Goal: Information Seeking & Learning: Learn about a topic

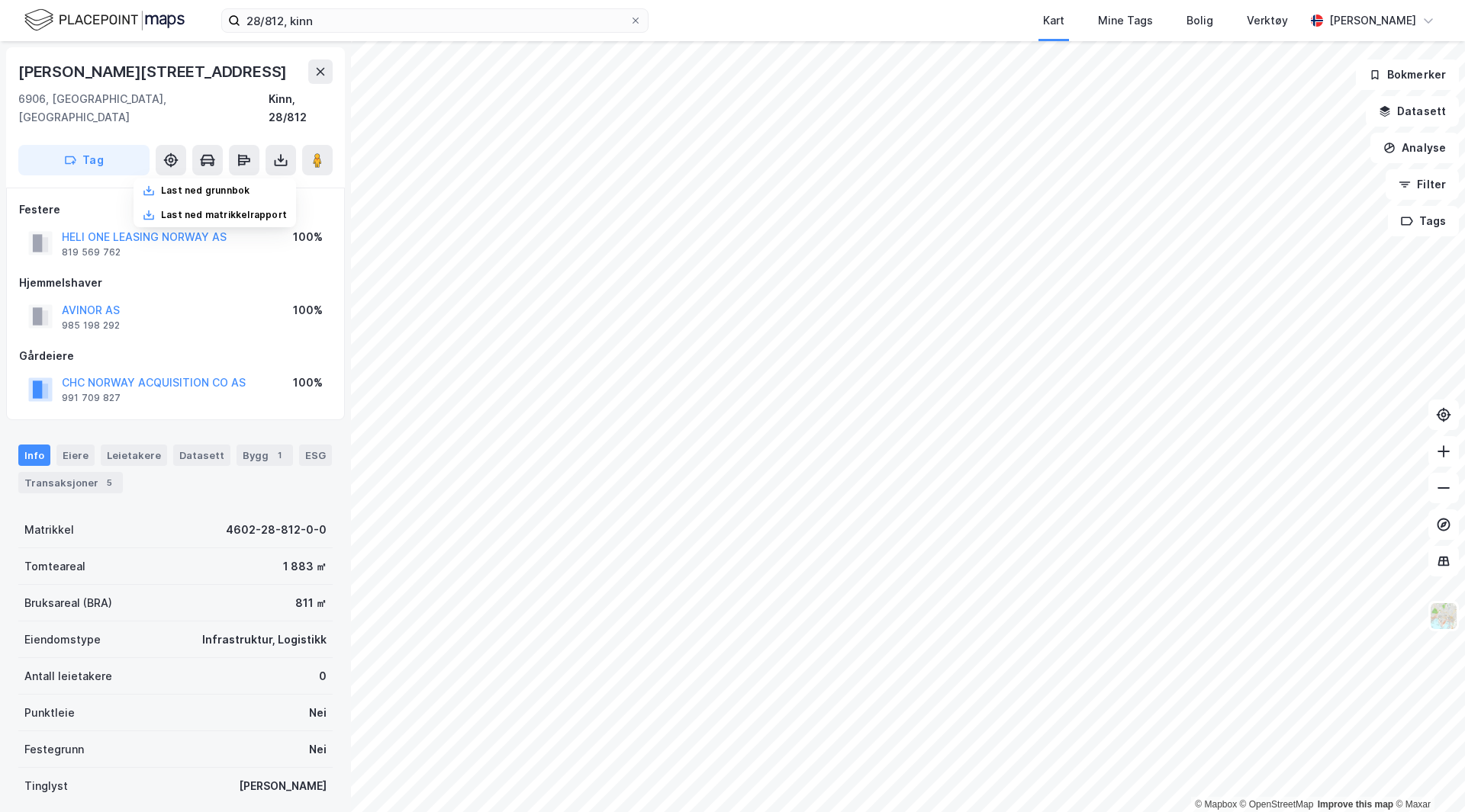
click at [185, 17] on div "28/812, kinn Kart Mine Tags Bolig Verktøy [PERSON_NAME]" at bounding box center [732, 20] width 1465 height 41
click at [162, 17] on img at bounding box center [104, 20] width 160 height 27
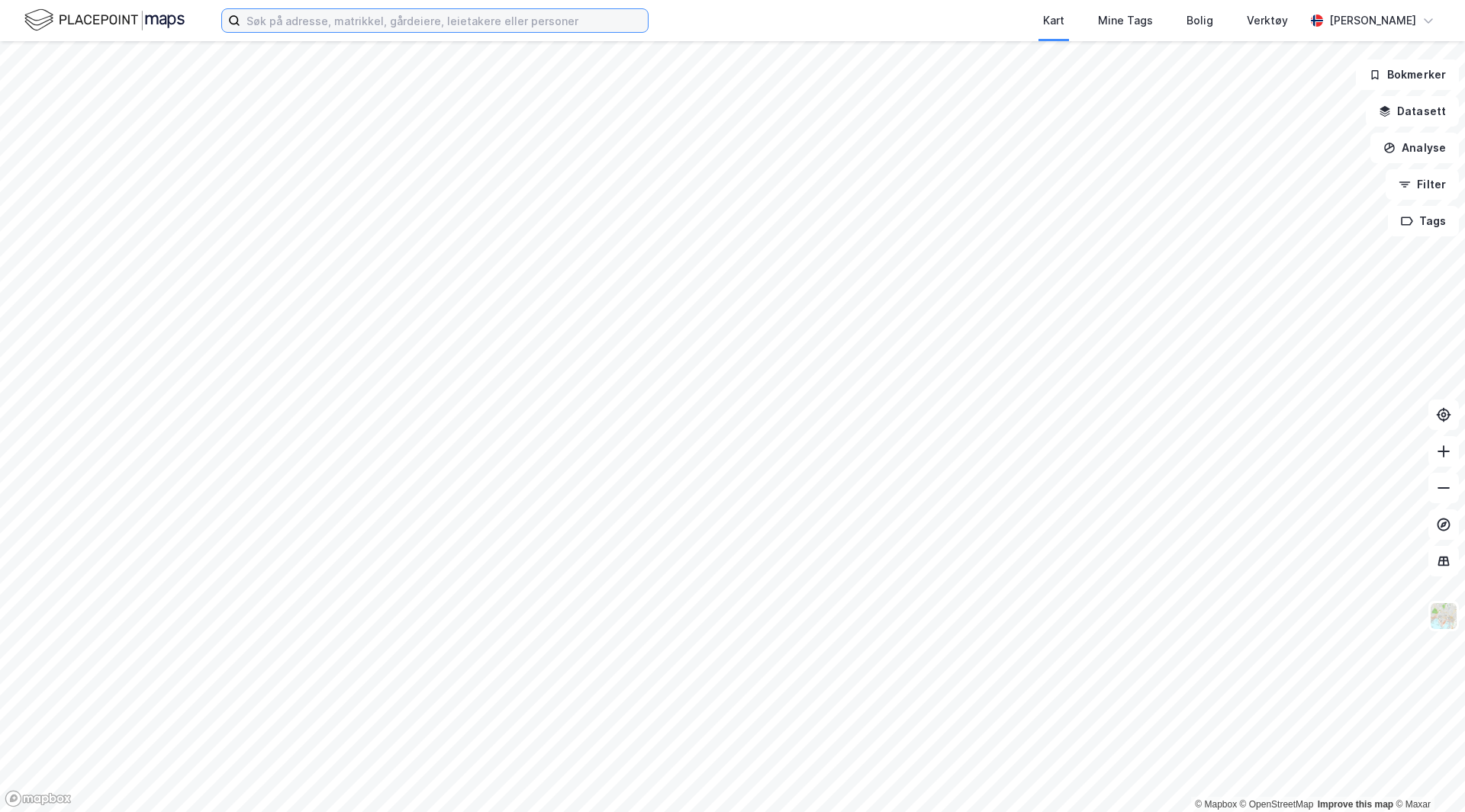
click at [385, 16] on input at bounding box center [443, 20] width 407 height 23
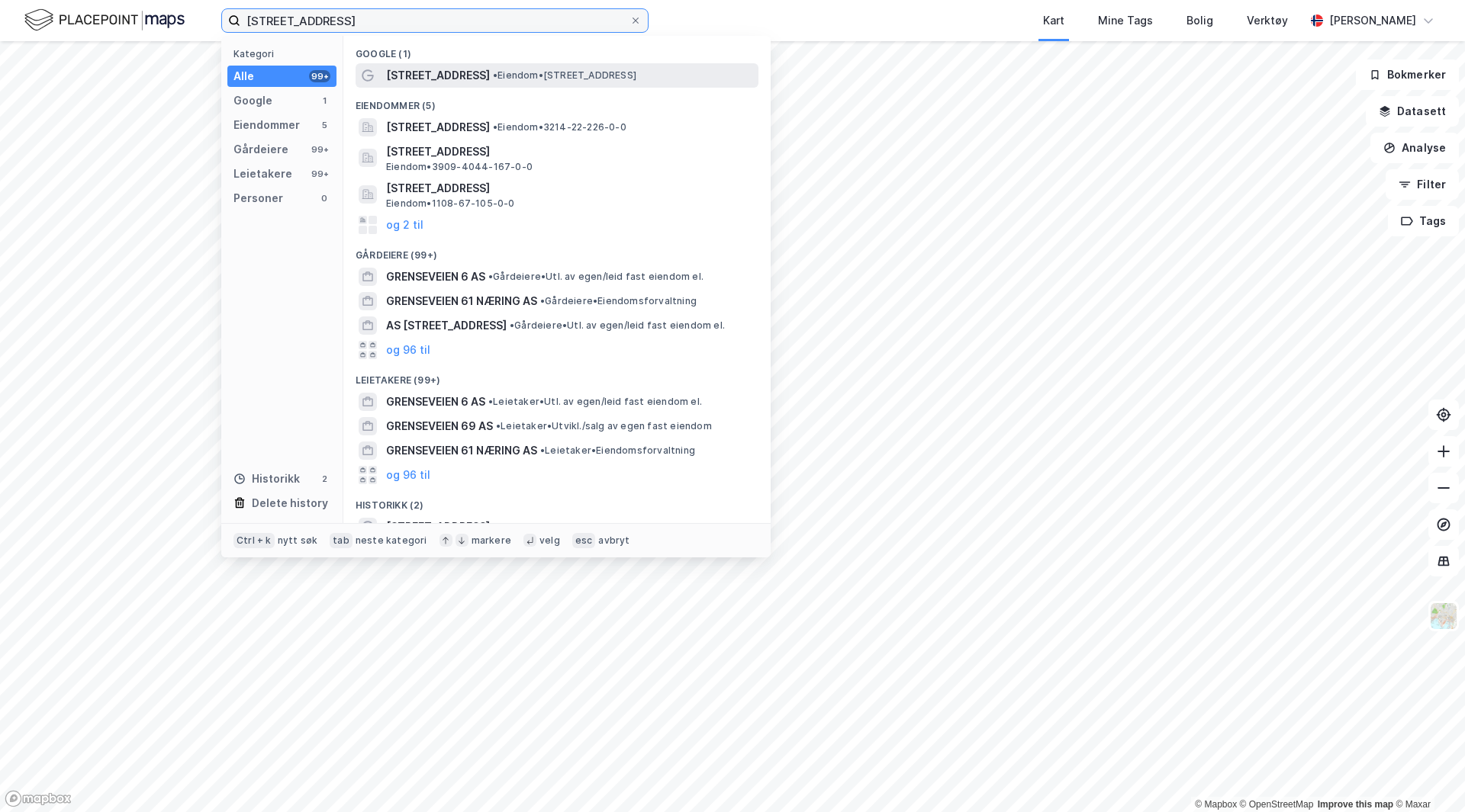
type input "[STREET_ADDRESS]"
click at [460, 81] on span "[STREET_ADDRESS]" at bounding box center [438, 75] width 104 height 19
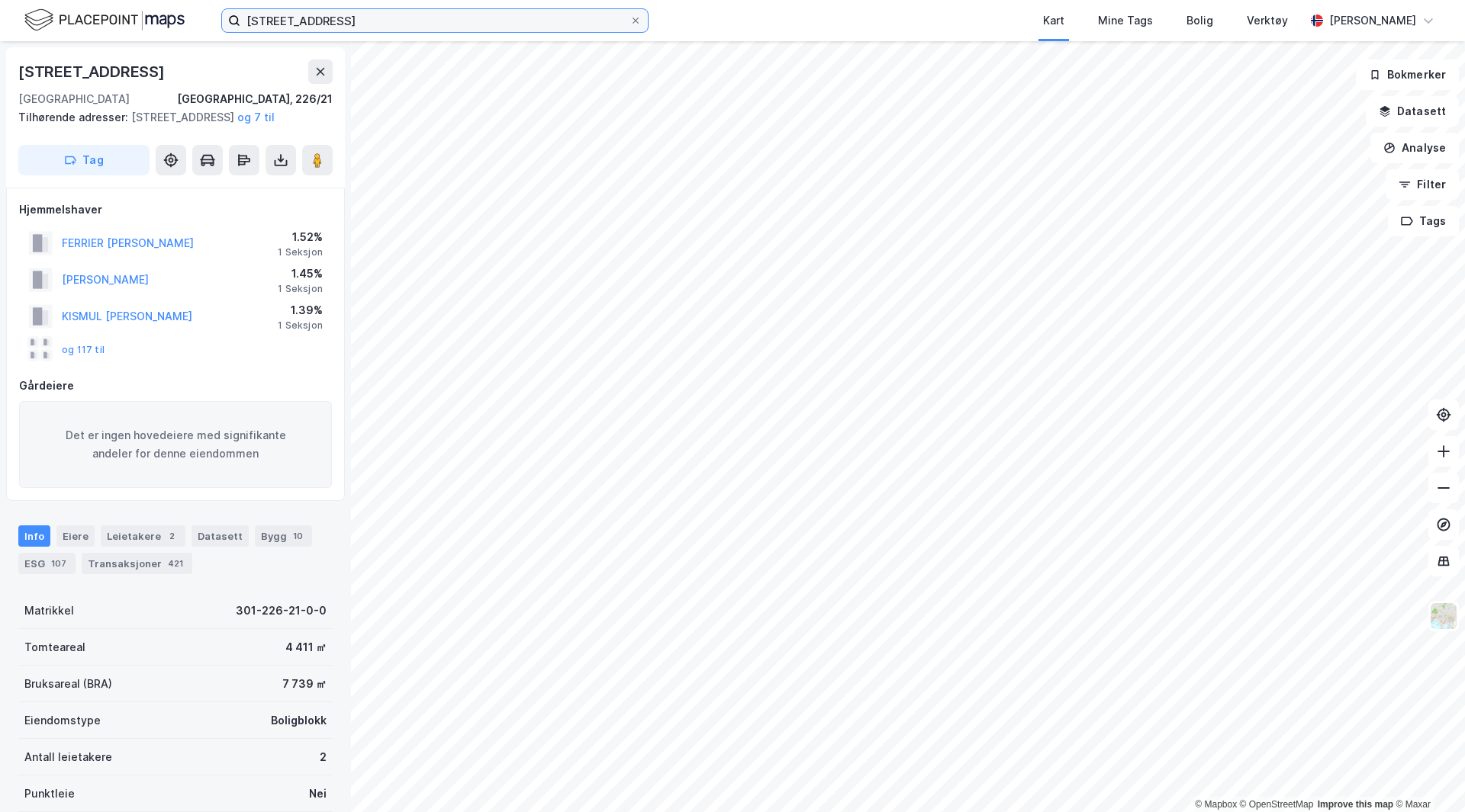
click at [344, 24] on input "[STREET_ADDRESS]" at bounding box center [435, 20] width 389 height 23
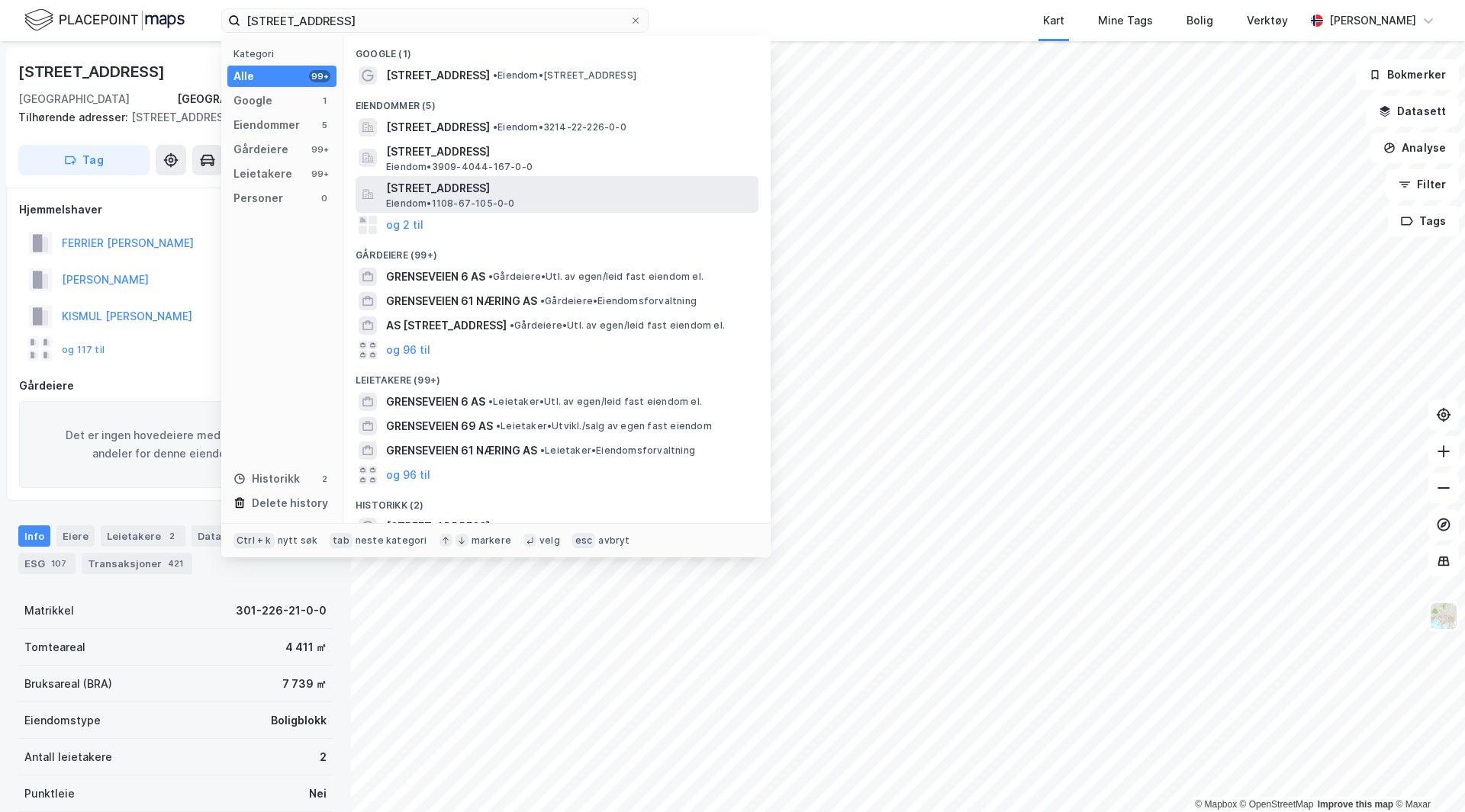
click at [498, 193] on span "[STREET_ADDRESS]" at bounding box center [569, 189] width 366 height 19
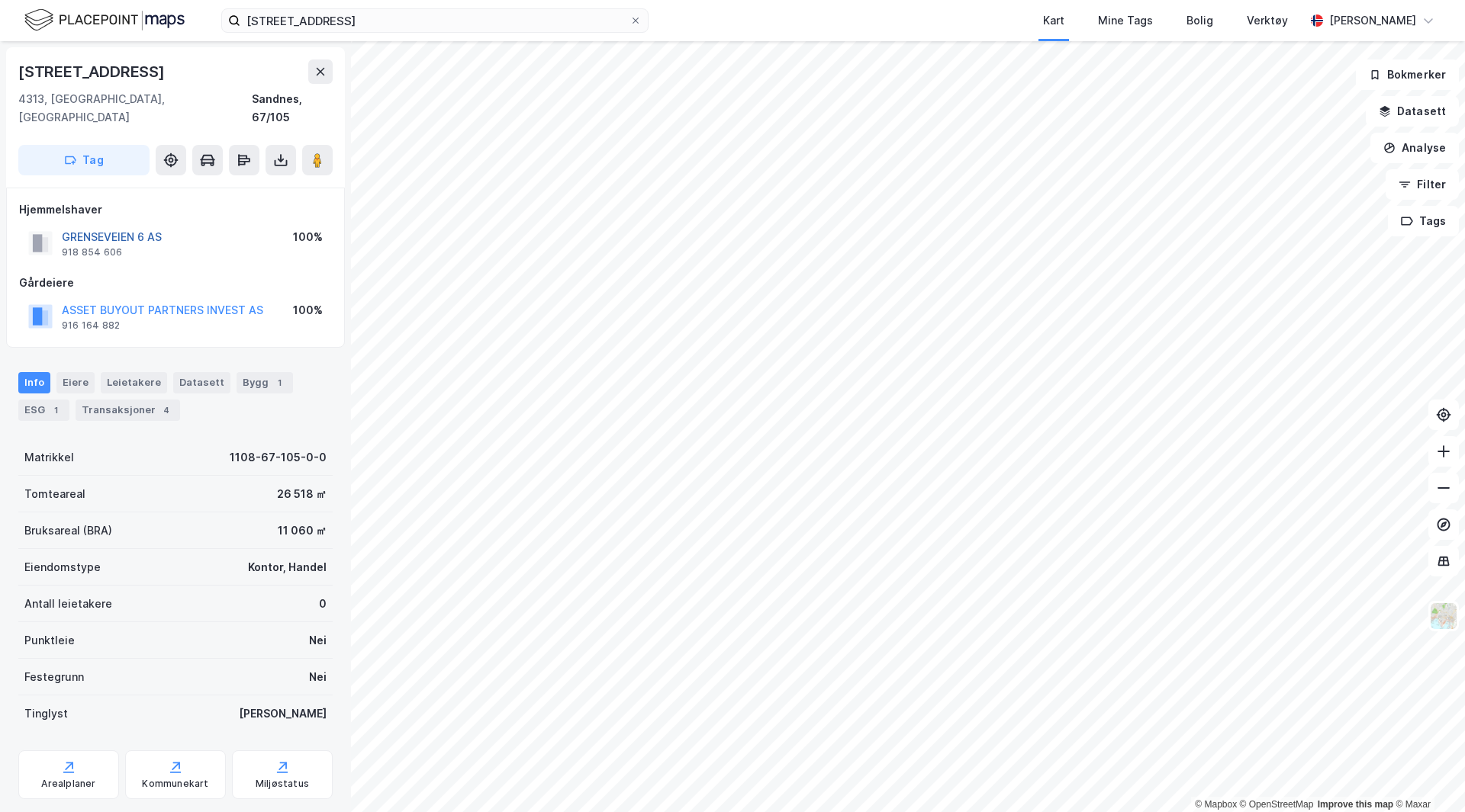
click at [0, 0] on button "GRENSEVEIEN 6 AS" at bounding box center [0, 0] width 0 height 0
